Goal: Use online tool/utility: Use online tool/utility

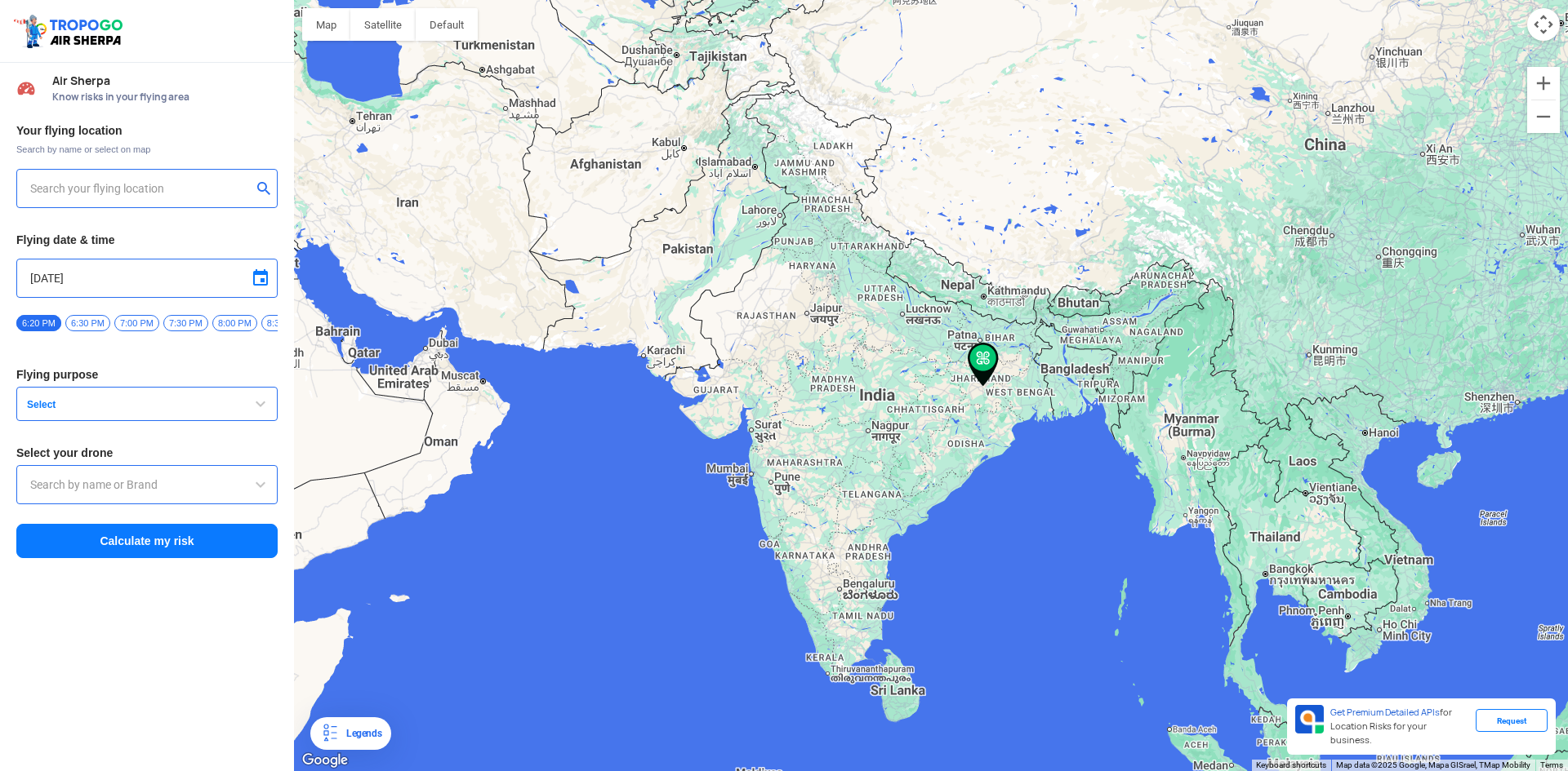
type input "[GEOGRAPHIC_DATA] [GEOGRAPHIC_DATA], [GEOGRAPHIC_DATA]"
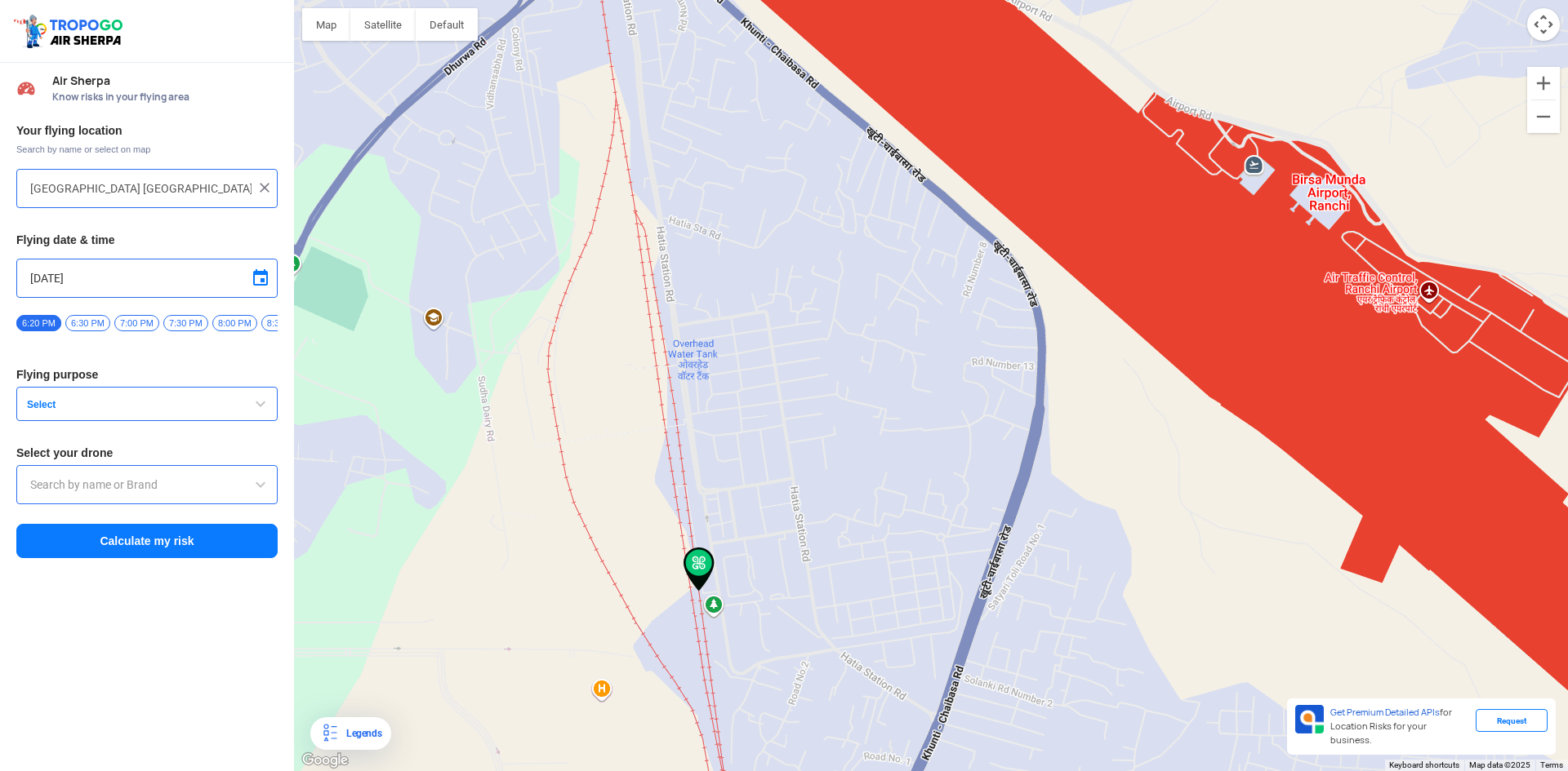
click at [243, 407] on button "Select" at bounding box center [147, 404] width 261 height 34
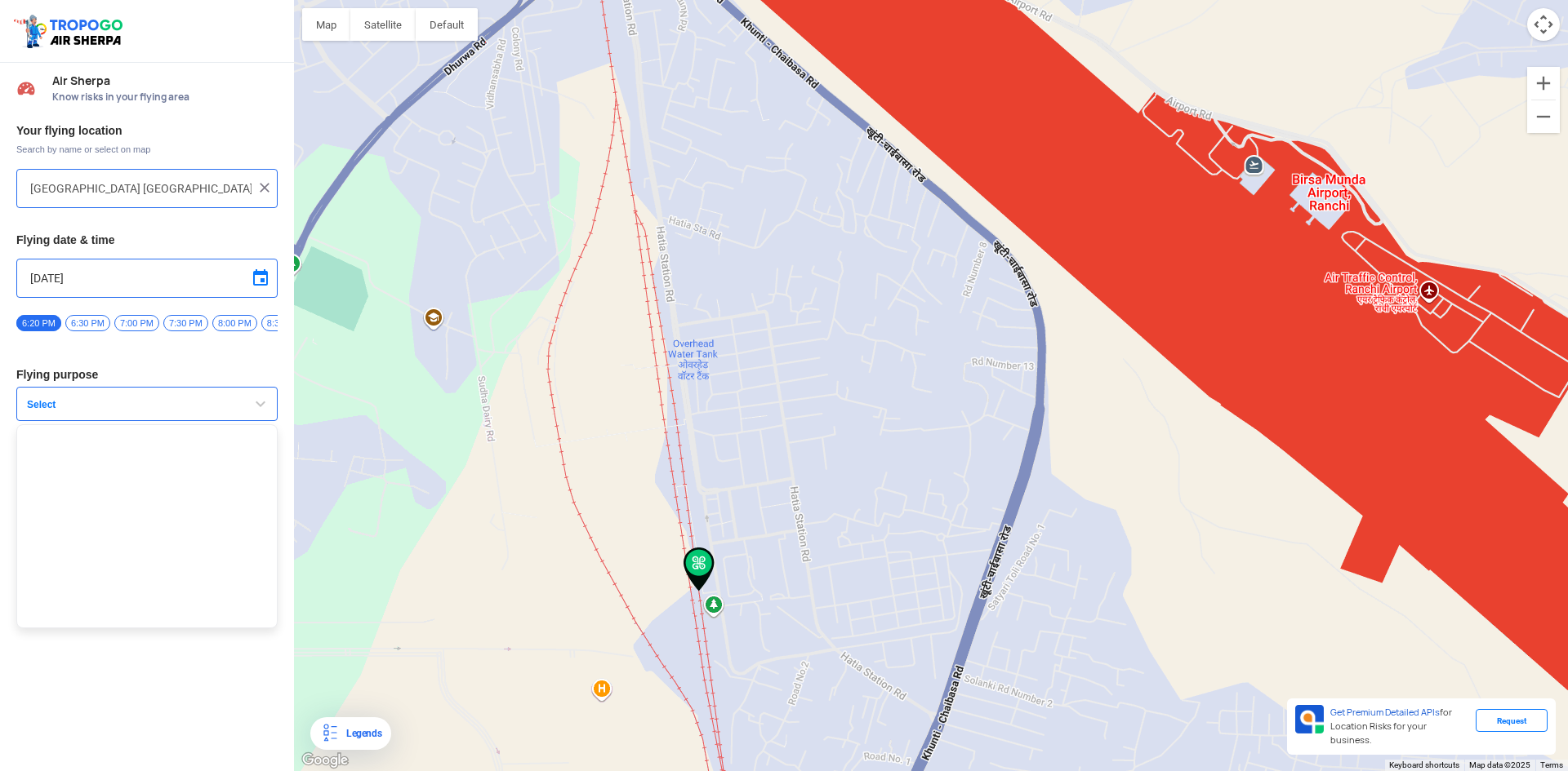
click at [232, 370] on div "Your flying location Search by name or select on map [GEOGRAPHIC_DATA] [GEOGRAP…" at bounding box center [146, 341] width 294 height 453
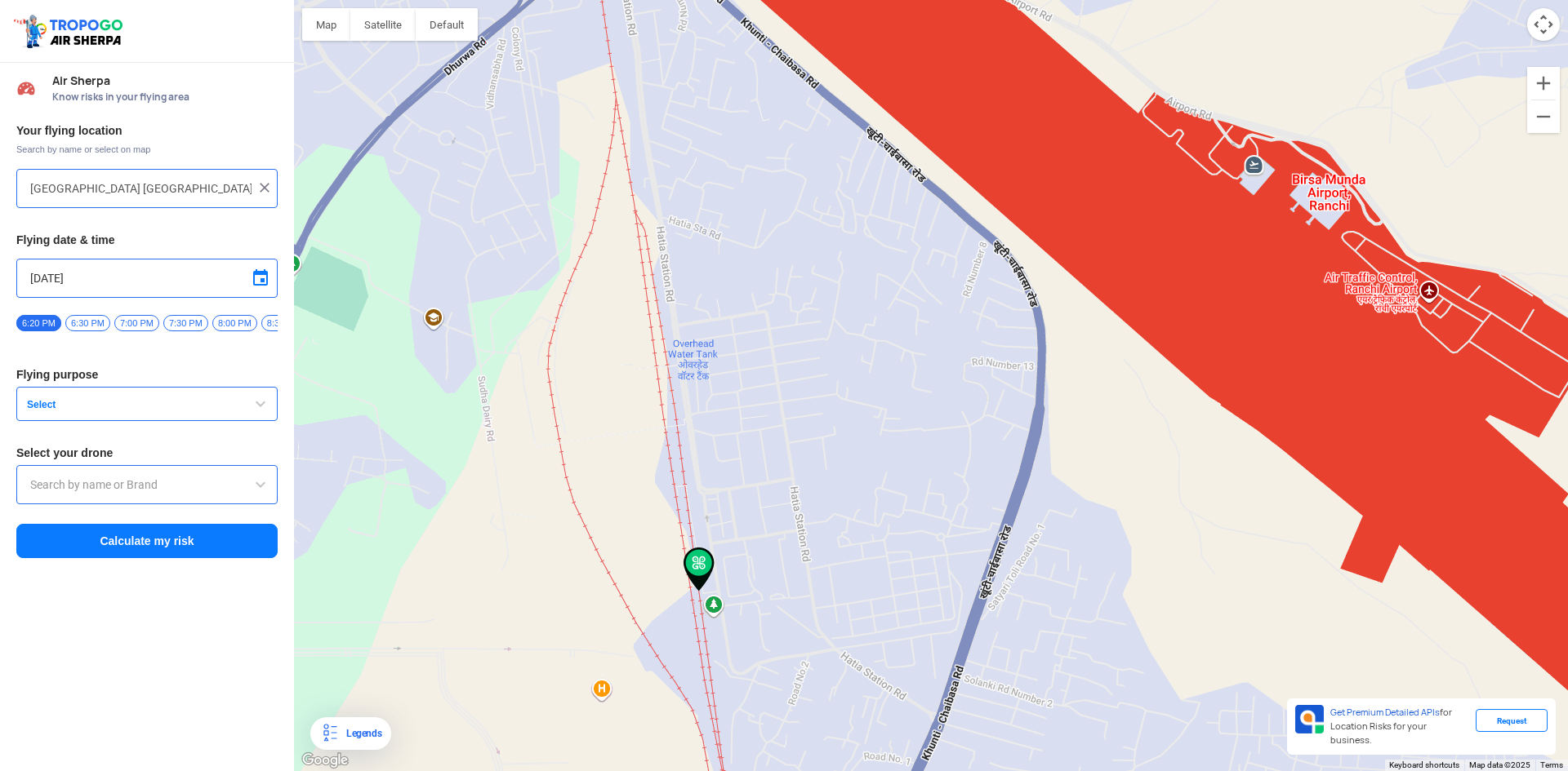
click at [255, 280] on span at bounding box center [260, 278] width 19 height 19
click at [129, 338] on span "4" at bounding box center [126, 338] width 19 height 19
type input "[DATE]"
click at [200, 421] on button "Select" at bounding box center [147, 404] width 261 height 34
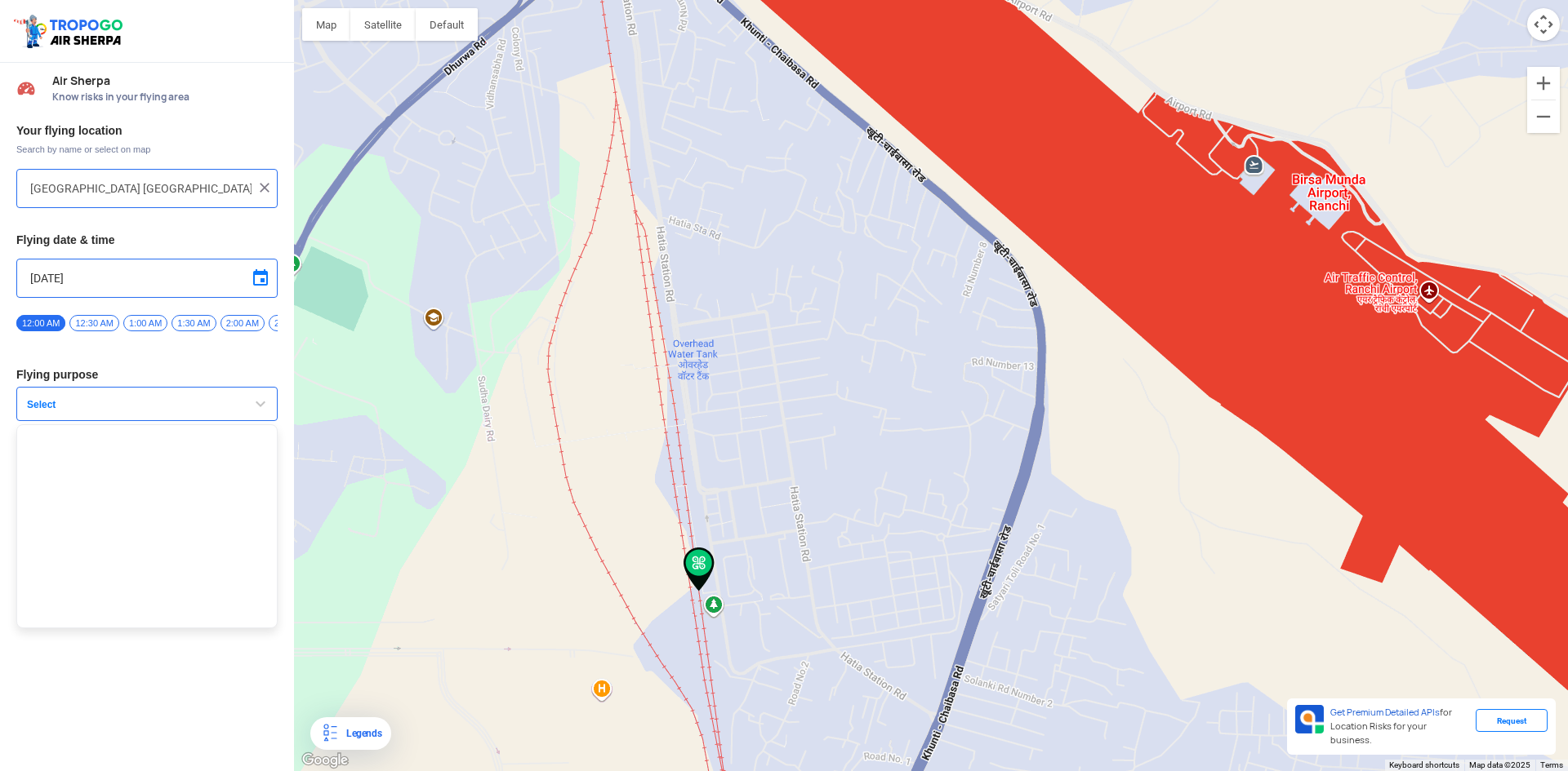
click at [200, 421] on button "Select" at bounding box center [147, 404] width 261 height 34
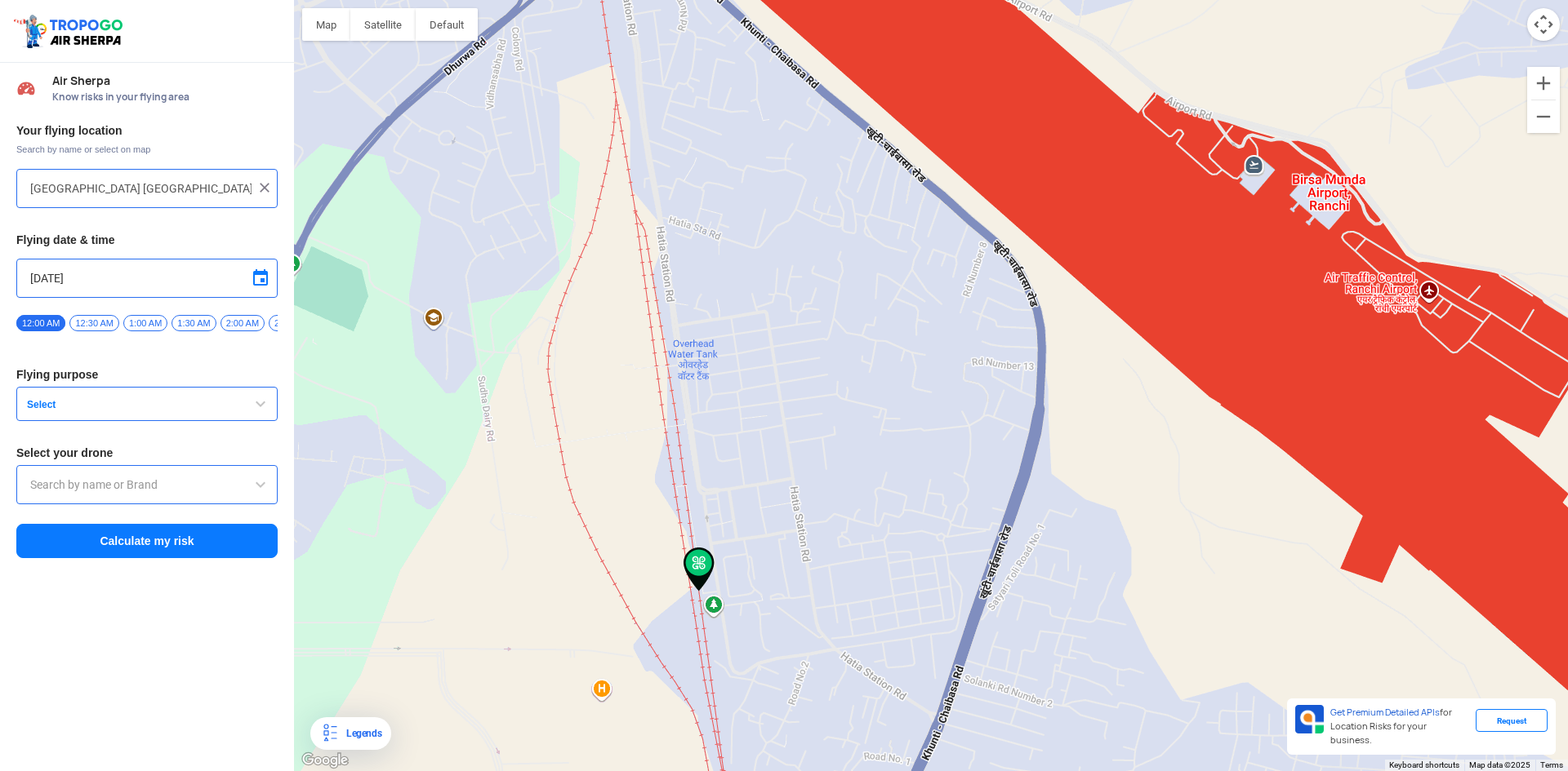
click at [150, 488] on input "text" at bounding box center [147, 484] width 233 height 19
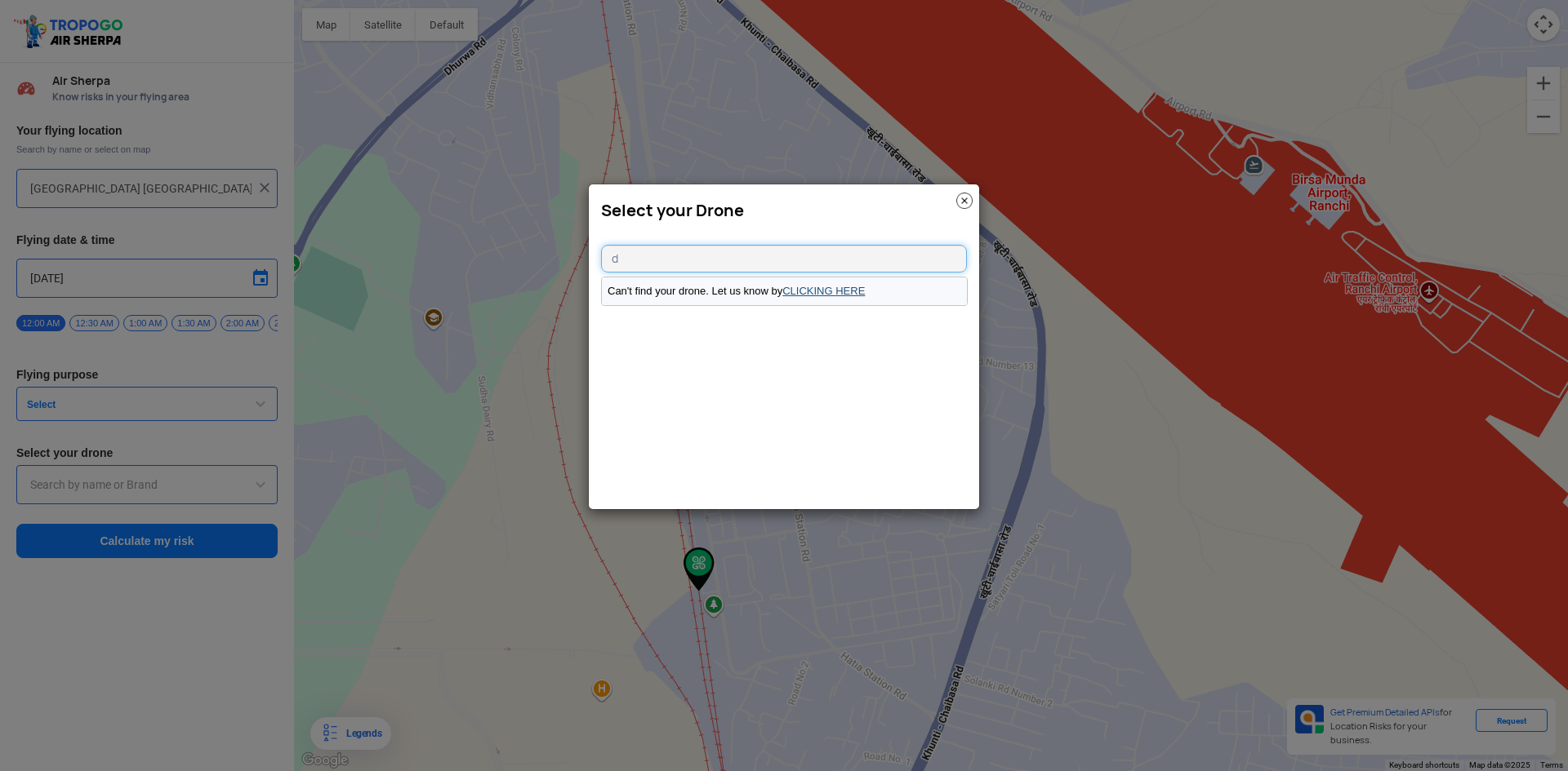
type input "d"
click at [816, 286] on link "CLICKING HERE" at bounding box center [823, 291] width 82 height 12
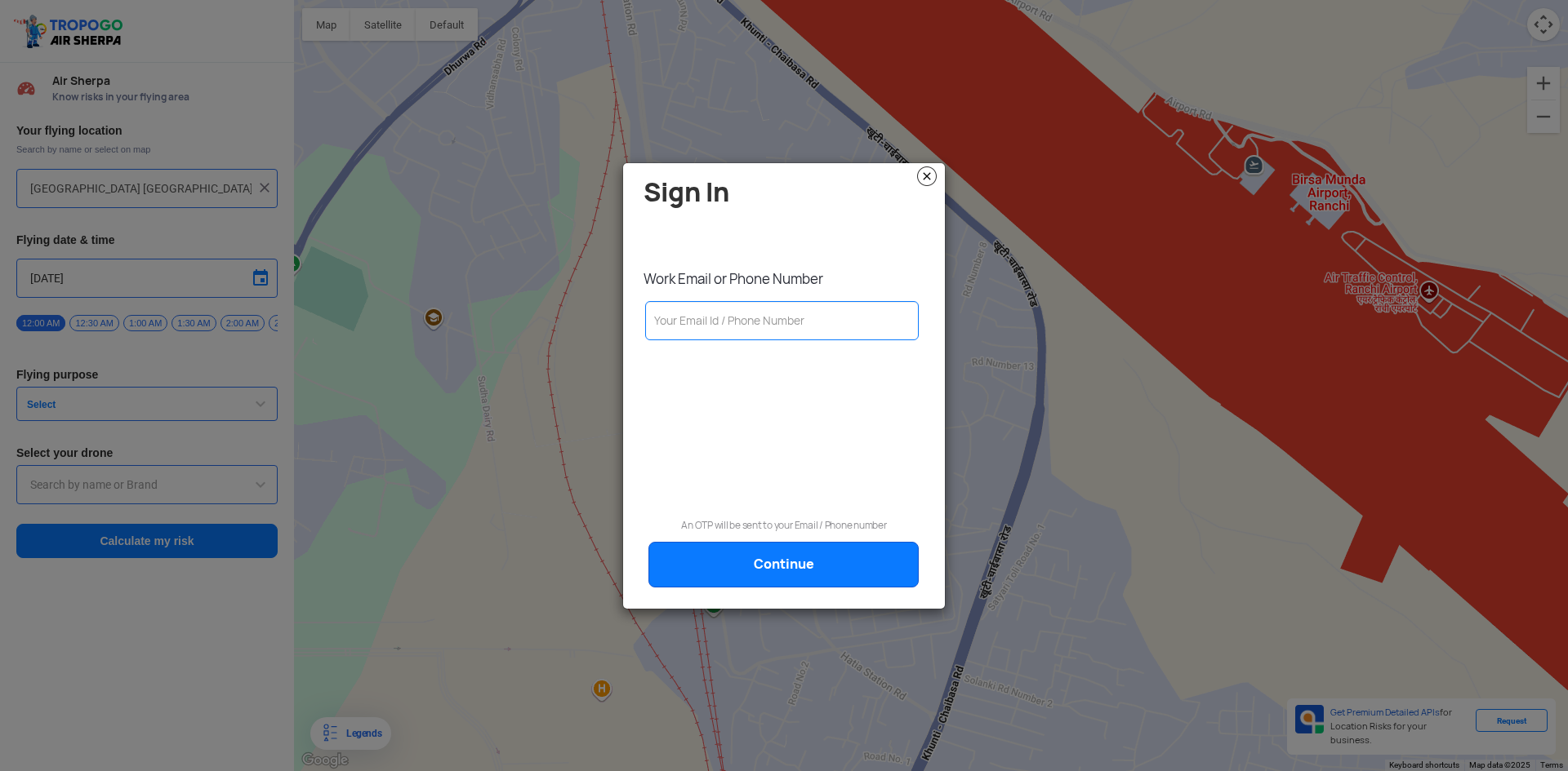
click at [934, 180] on img at bounding box center [926, 176] width 19 height 19
